Goal: Obtain resource: Obtain resource

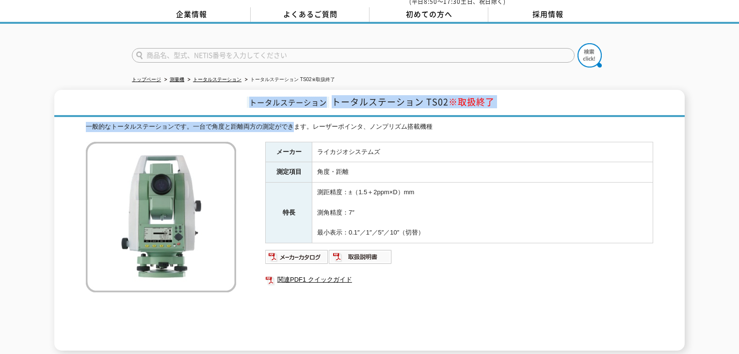
drag, startPoint x: 236, startPoint y: 101, endPoint x: 371, endPoint y: 204, distance: 170.3
click at [371, 204] on div "トータルステーション トータルステーション TS02 ※取扱終了 一般的なトータルステーションです。一台で角度と距離両方の測定ができます。レーザーポインタ、ノ…" at bounding box center [369, 220] width 630 height 260
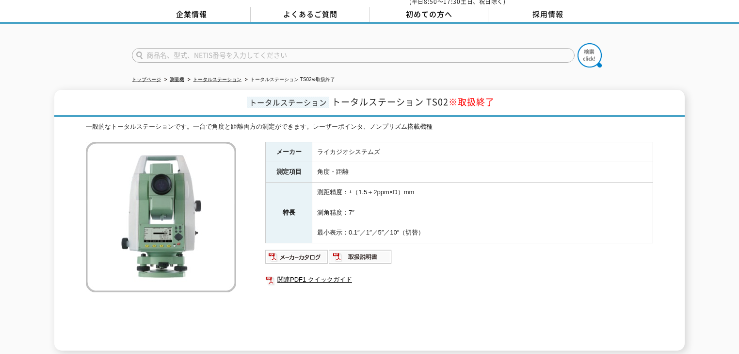
drag, startPoint x: 405, startPoint y: 239, endPoint x: 422, endPoint y: 257, distance: 25.4
click at [406, 240] on div "メーカー ライカジオシステムズ 測定項目 角度・距離 特長 測距精度：±（1.5＋2ppm×D）mm 測角精度：7″ 最小表示：0.1″／1″／5″／10″（…" at bounding box center [459, 246] width 388 height 209
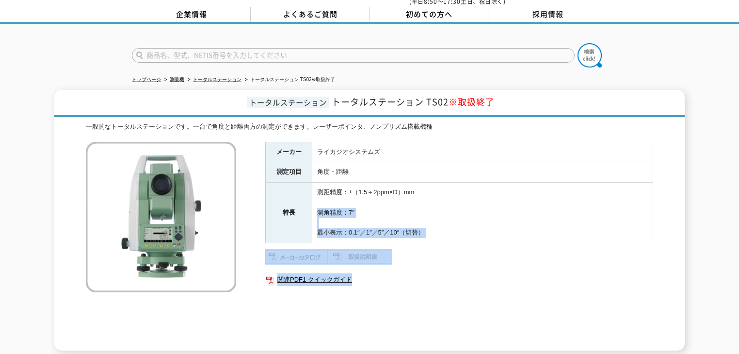
drag, startPoint x: 430, startPoint y: 263, endPoint x: 421, endPoint y: 142, distance: 121.1
click at [421, 142] on div "メーカー ライカジオシステムズ 測定項目 角度・距離 特長 測距精度：±（1.5＋2ppm×D）mm 測角精度：7″ 最小表示：0.1″／1″／5″／10″（…" at bounding box center [459, 246] width 388 height 209
click at [443, 303] on div "メーカー ライカジオシステムズ 測定項目 角度・距離 特長 測距精度：±（1.5＋2ppm×D）mm 測角精度：7″ 最小表示：0.1″／1″／5″／10″（…" at bounding box center [459, 246] width 388 height 209
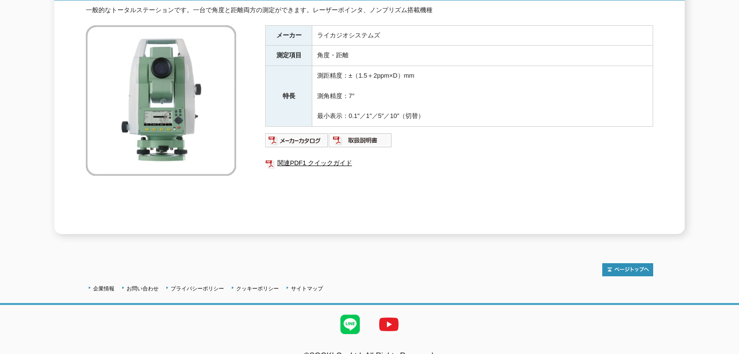
scroll to position [167, 0]
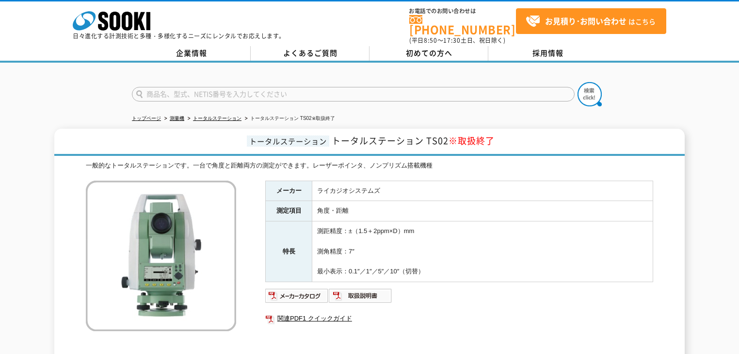
scroll to position [39, 0]
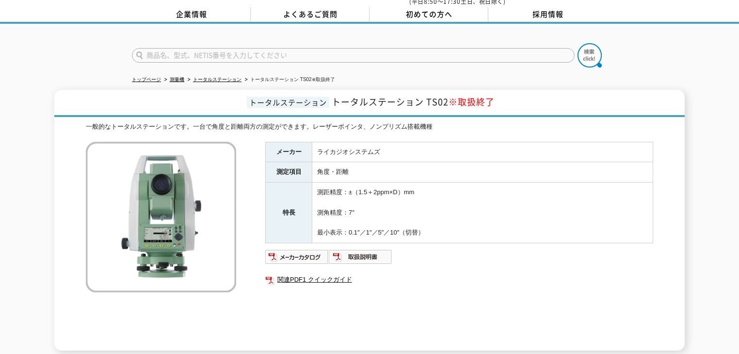
drag, startPoint x: 440, startPoint y: 231, endPoint x: 442, endPoint y: 244, distance: 12.8
click at [442, 244] on div "メーカー ライカジオシステムズ 測定項目 角度・距離 特長 測距精度：±（1.5＋2ppm×D）mm 測角精度：7″ 最小表示：0.1″／1″／5″／10″（…" at bounding box center [459, 246] width 388 height 209
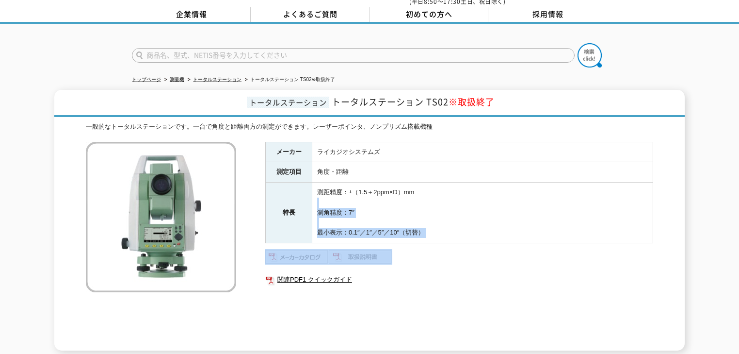
click at [442, 249] on ul at bounding box center [459, 257] width 388 height 16
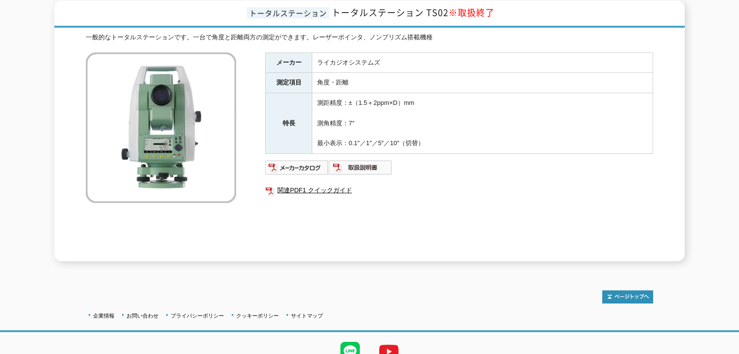
scroll to position [89, 0]
